Goal: Information Seeking & Learning: Check status

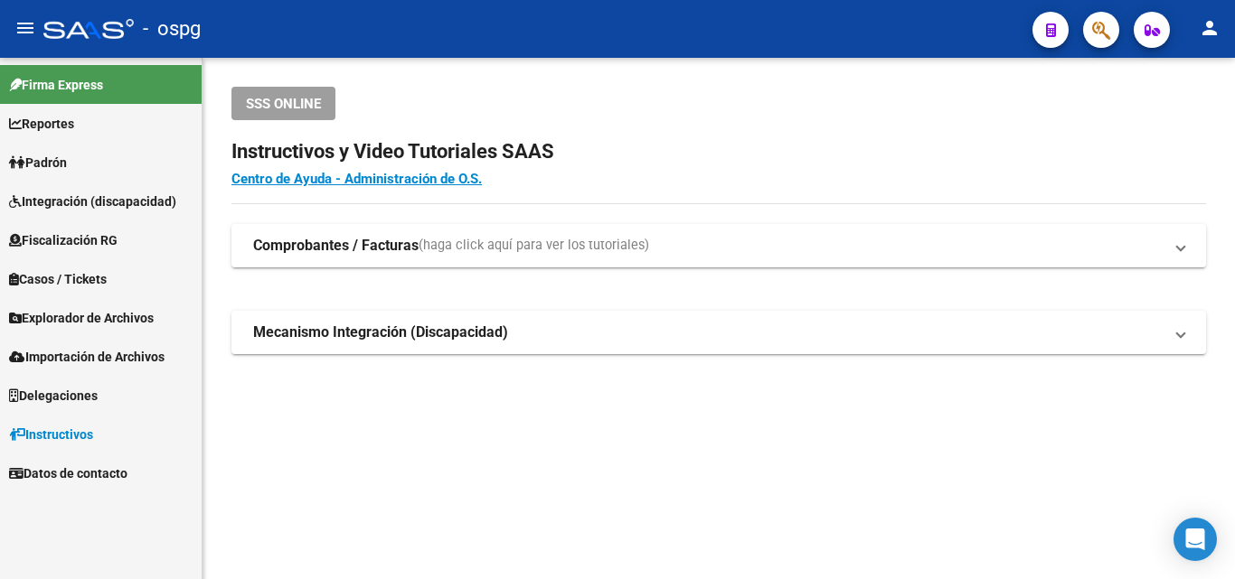
click at [41, 164] on span "Padrón" at bounding box center [38, 163] width 58 height 20
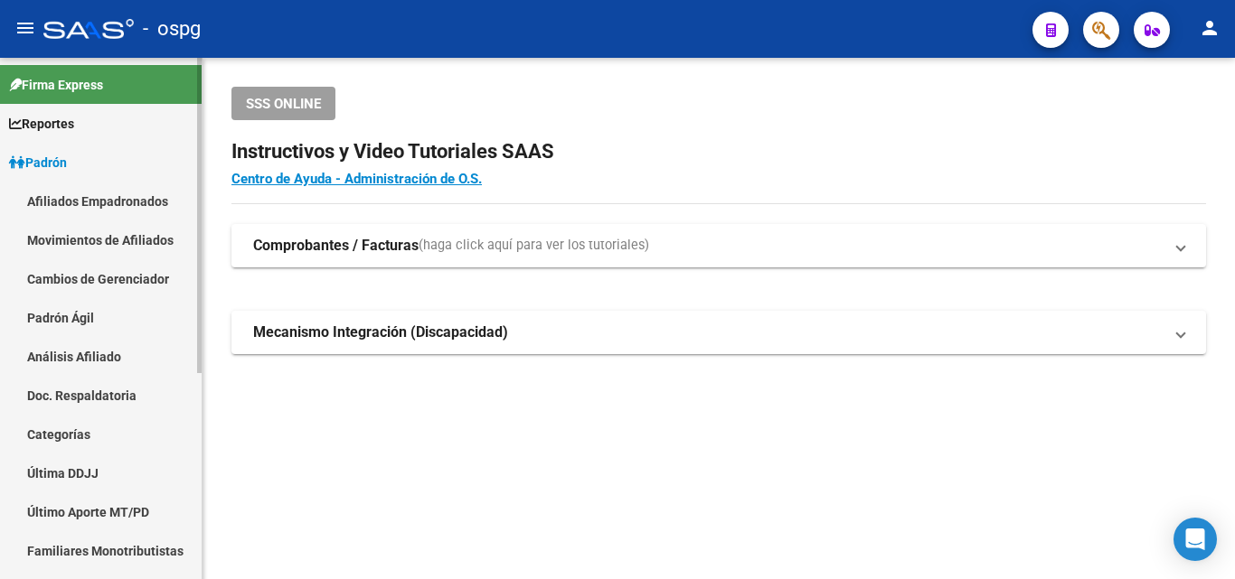
click at [86, 351] on link "Análisis Afiliado" at bounding box center [101, 356] width 202 height 39
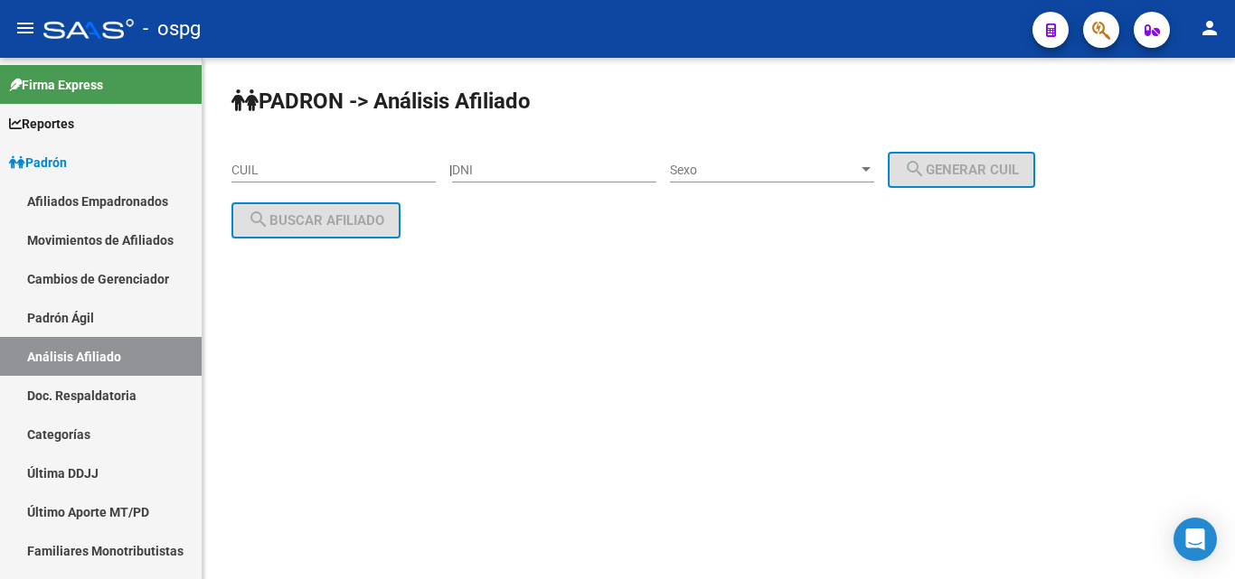
click at [249, 173] on input "CUIL" at bounding box center [333, 170] width 204 height 15
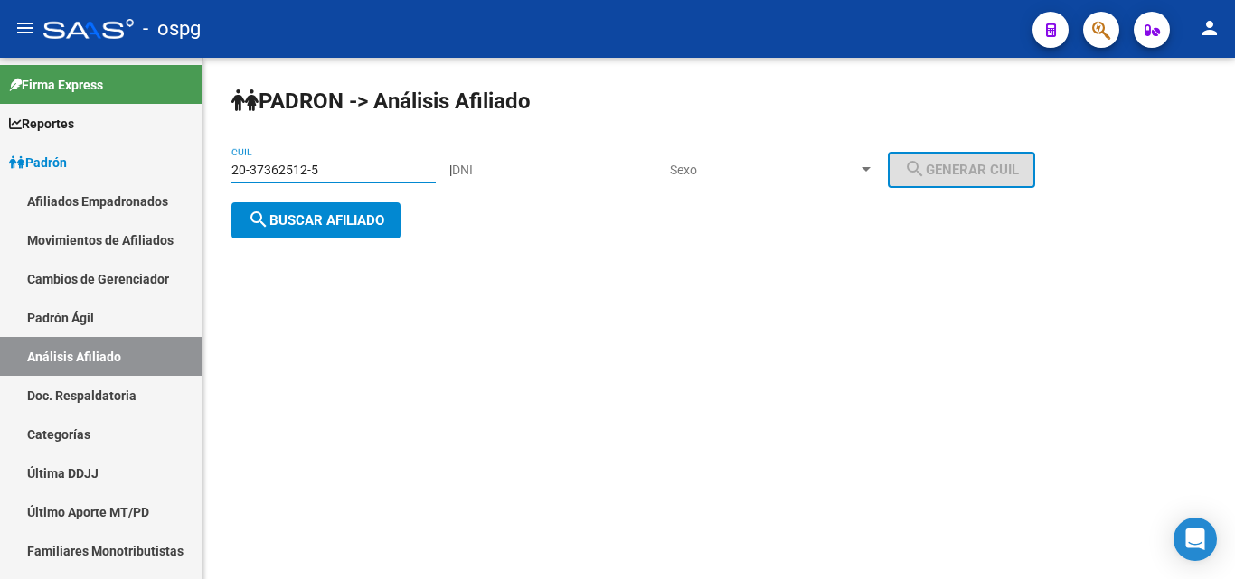
type input "20-37362512-5"
click at [333, 219] on span "search Buscar afiliado" at bounding box center [316, 220] width 136 height 16
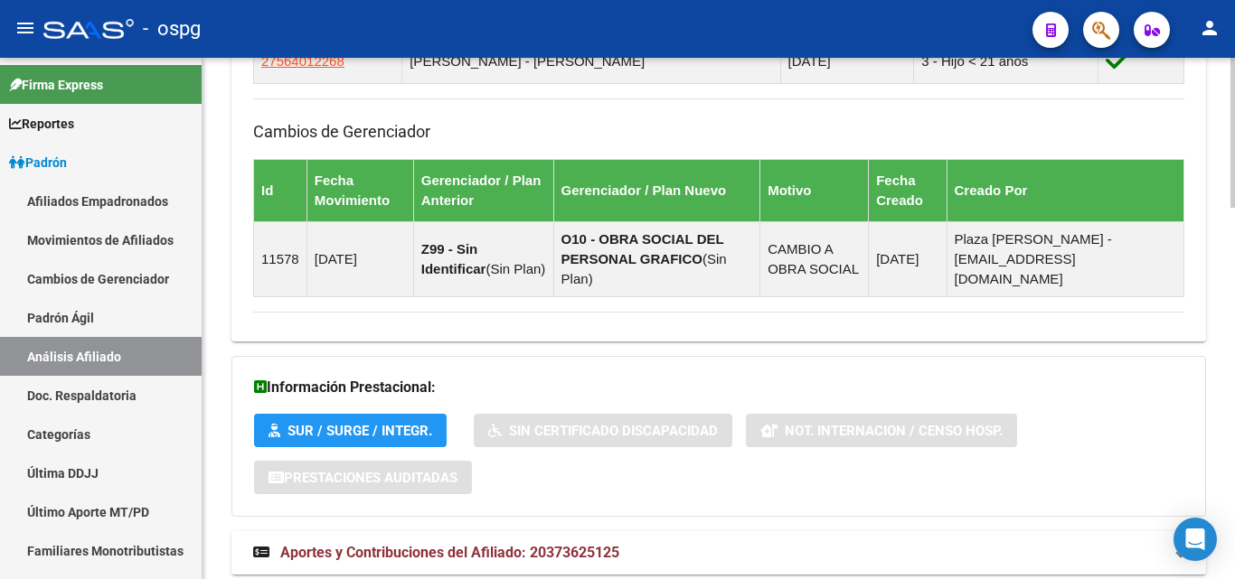
scroll to position [1290, 0]
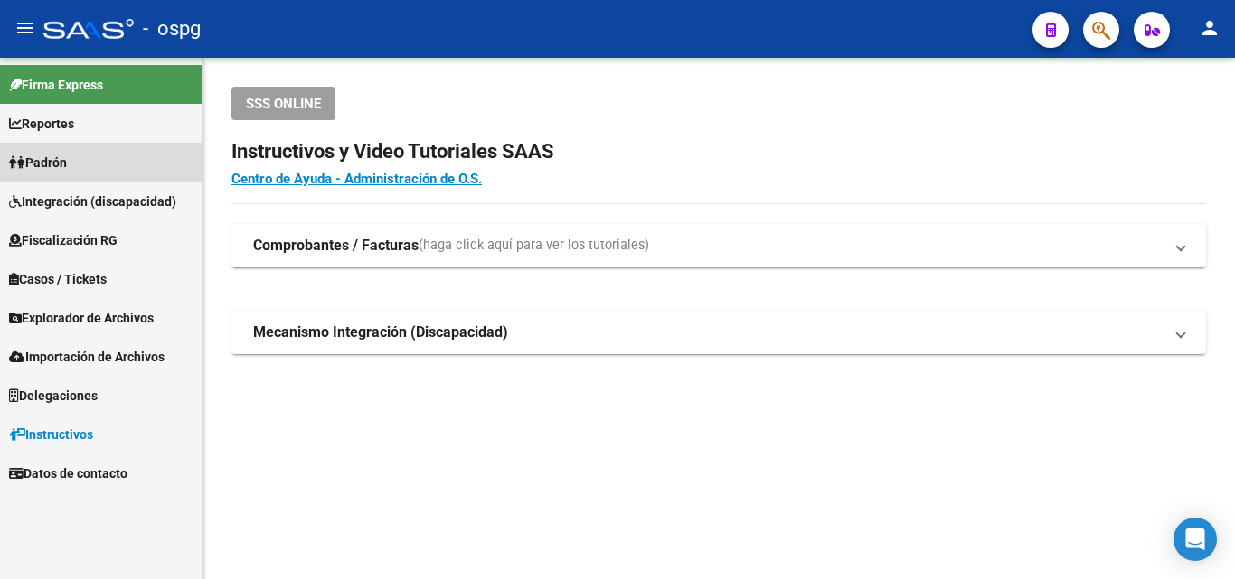
click at [67, 161] on span "Padrón" at bounding box center [38, 163] width 58 height 20
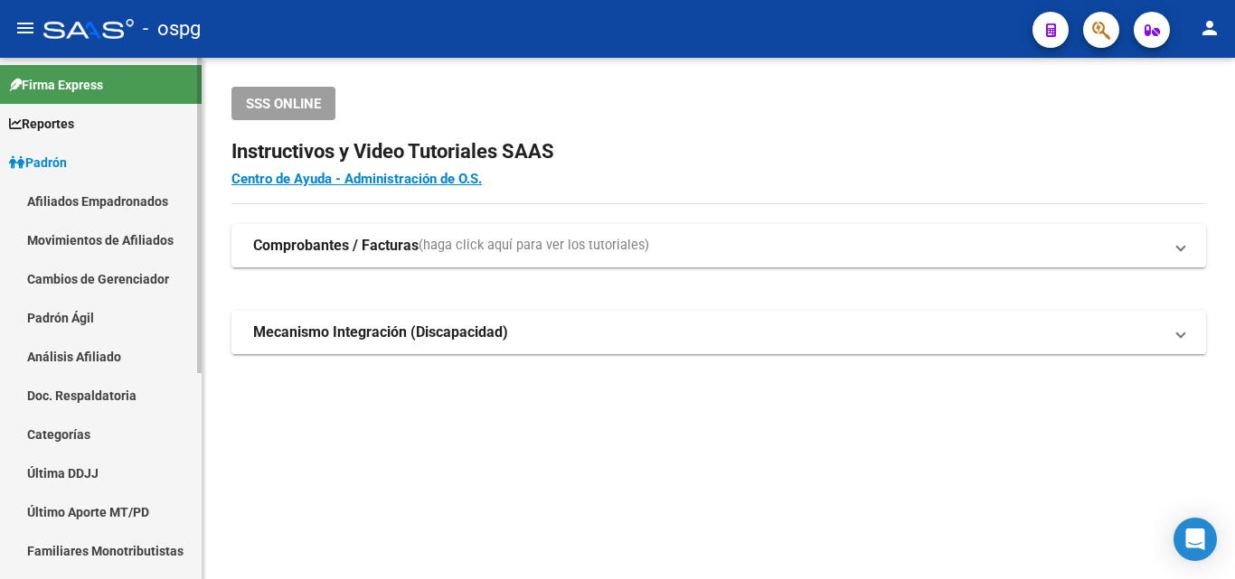
click at [106, 358] on link "Análisis Afiliado" at bounding box center [101, 356] width 202 height 39
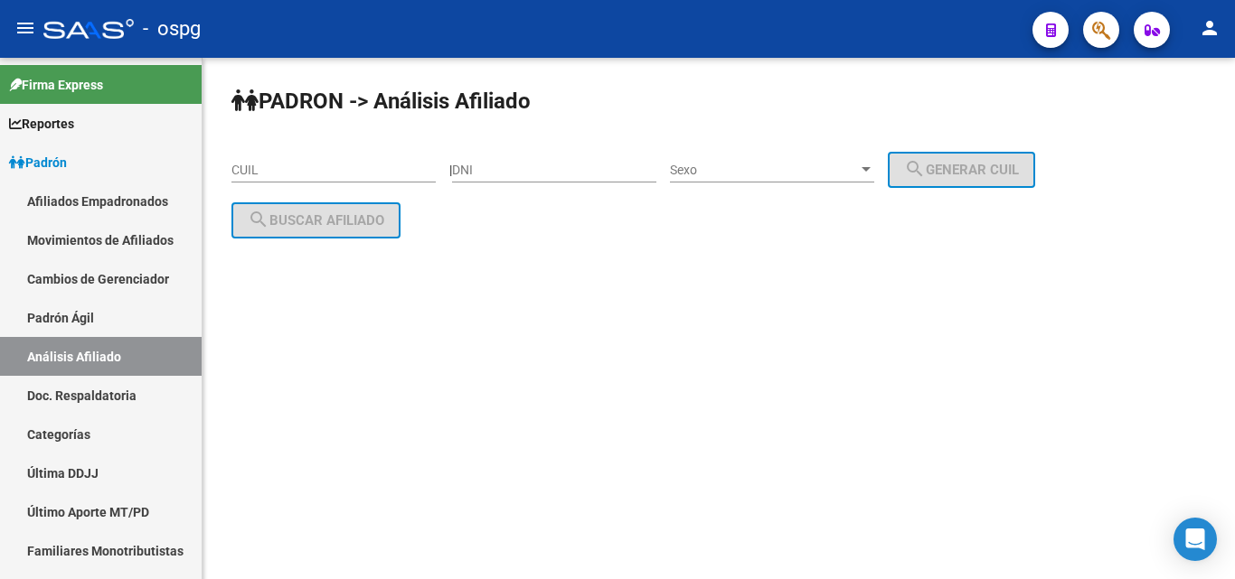
click at [241, 169] on input "CUIL" at bounding box center [333, 170] width 204 height 15
click at [630, 297] on div "[PERSON_NAME] -> Análisis Afiliado 20-47759325-9 CUIL | DNI Sexo Sexo search Ge…" at bounding box center [718, 197] width 1032 height 278
drag, startPoint x: 355, startPoint y: 174, endPoint x: 0, endPoint y: 170, distance: 355.2
click at [0, 171] on mat-sidenav-container "Firma Express Reportes Ingresos Devengados Análisis Histórico Detalles Transfer…" at bounding box center [617, 318] width 1235 height 521
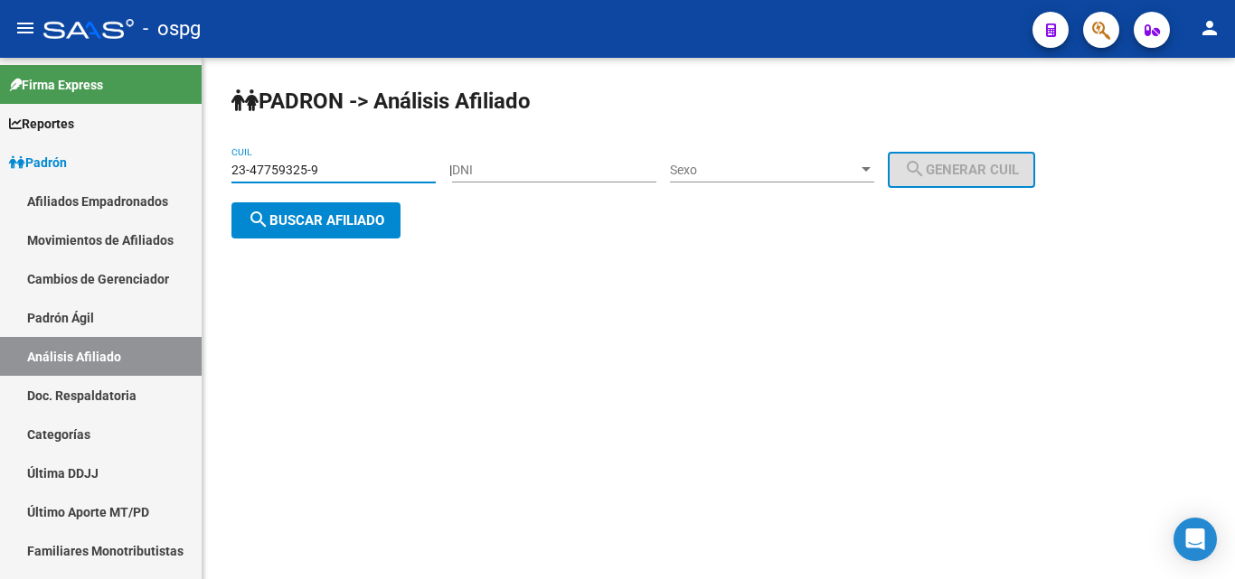
type input "23-47759325-9"
click at [368, 223] on span "search Buscar afiliado" at bounding box center [316, 220] width 136 height 16
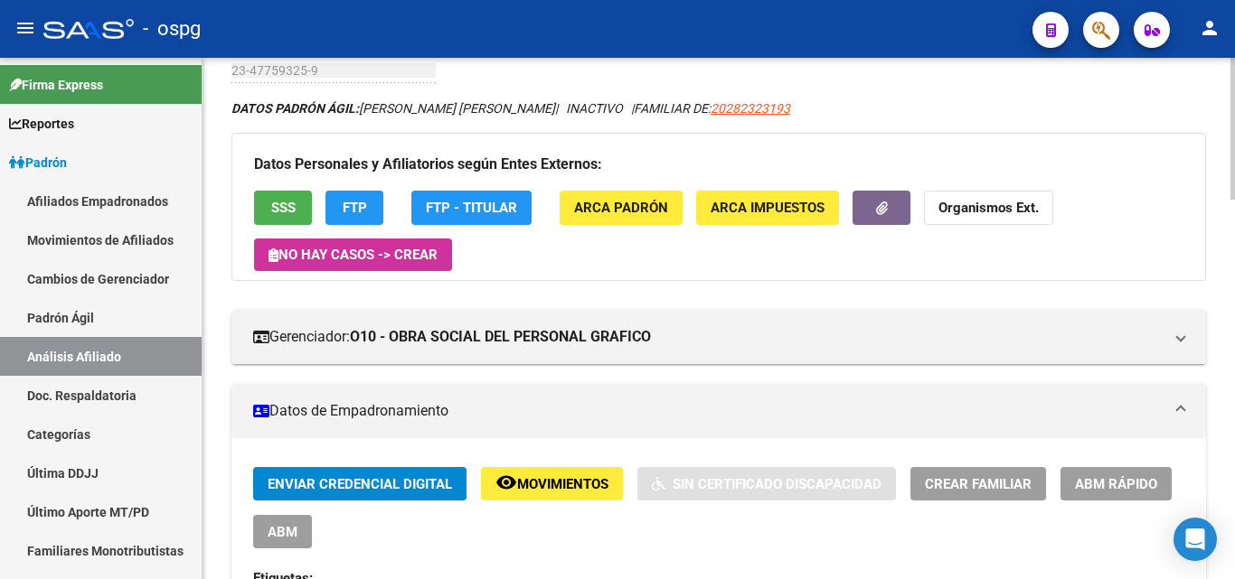
scroll to position [362, 0]
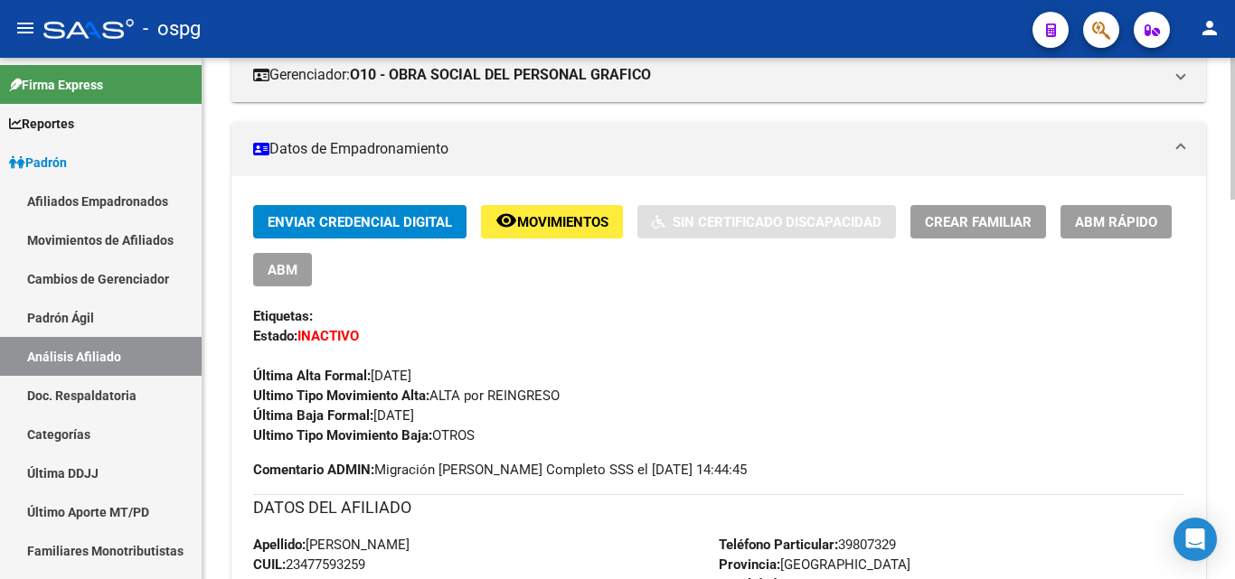
click at [1141, 227] on span "ABM Rápido" at bounding box center [1116, 222] width 82 height 16
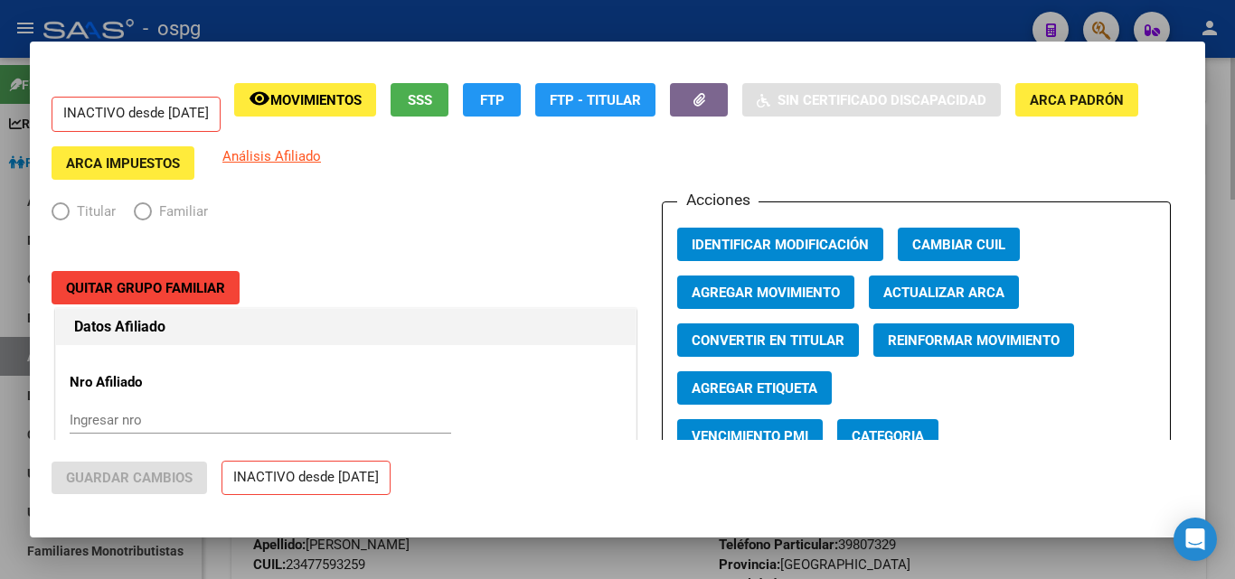
radio input "true"
type input "30-64207726-7"
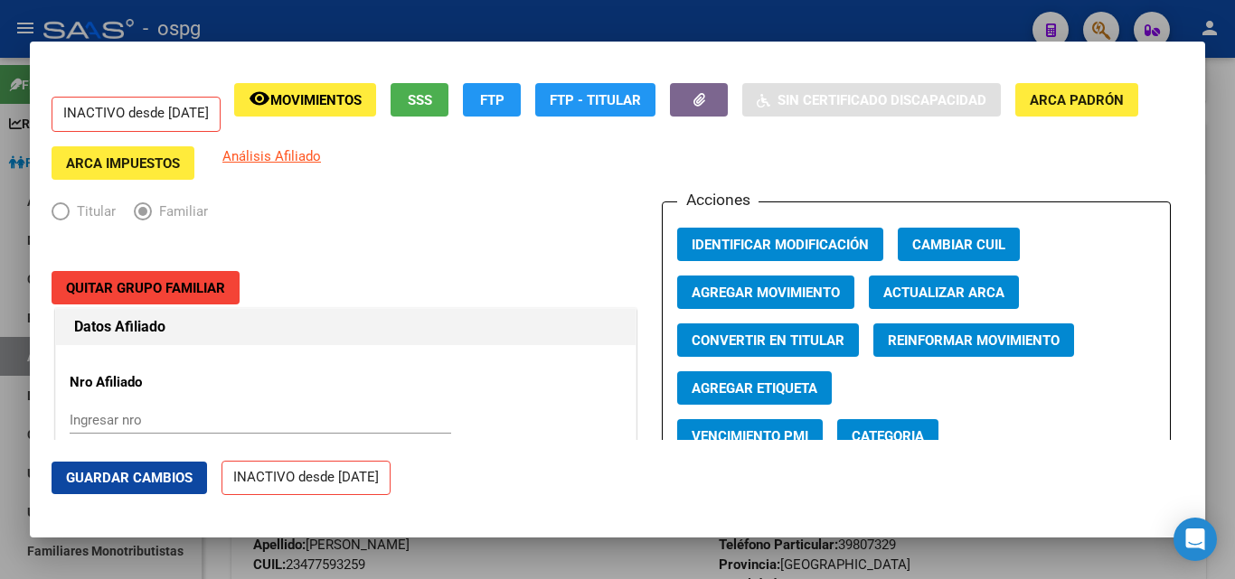
click at [1220, 211] on div at bounding box center [617, 289] width 1235 height 579
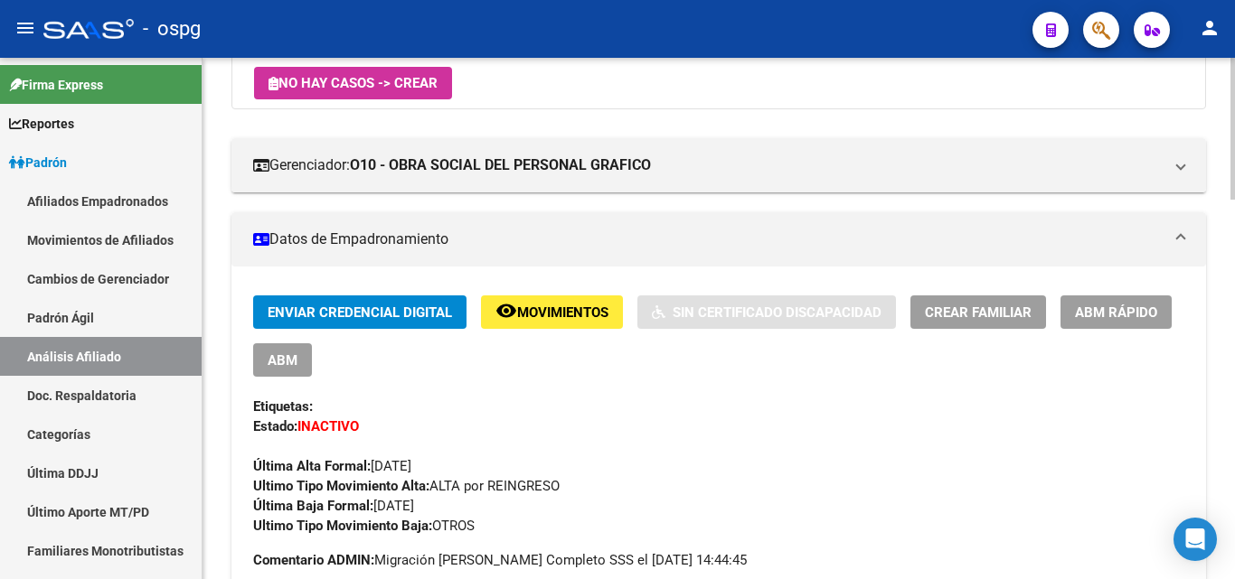
scroll to position [0, 0]
